Goal: Transaction & Acquisition: Download file/media

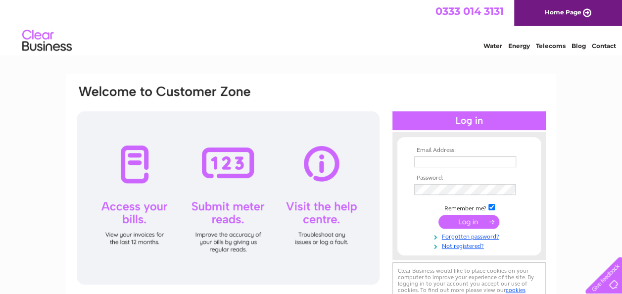
type input "[EMAIL_ADDRESS][DOMAIN_NAME]"
click at [470, 225] on input "submit" at bounding box center [468, 222] width 61 height 14
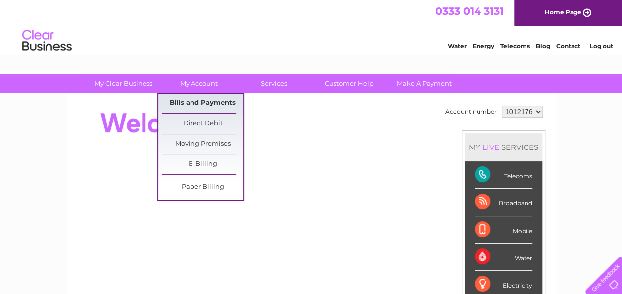
click at [217, 103] on link "Bills and Payments" at bounding box center [203, 103] width 82 height 20
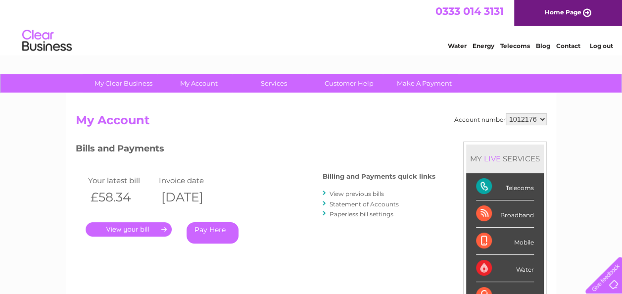
click at [141, 225] on link "." at bounding box center [129, 229] width 86 height 14
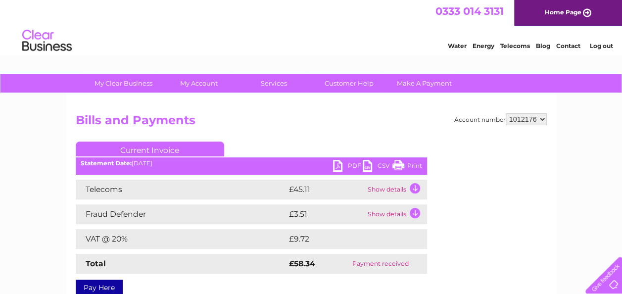
click at [343, 162] on link "PDF" at bounding box center [348, 167] width 30 height 14
